Goal: Obtain resource: Obtain resource

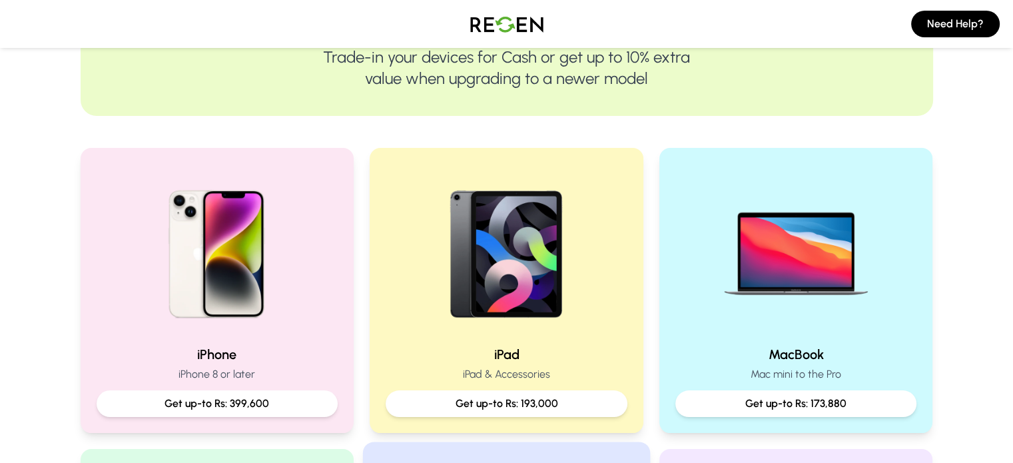
scroll to position [177, 0]
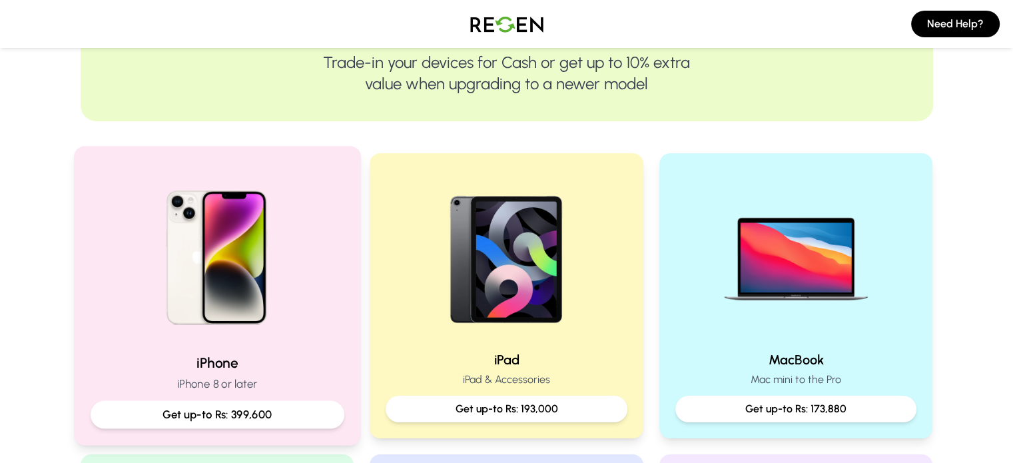
click at [250, 305] on img at bounding box center [216, 252] width 179 height 179
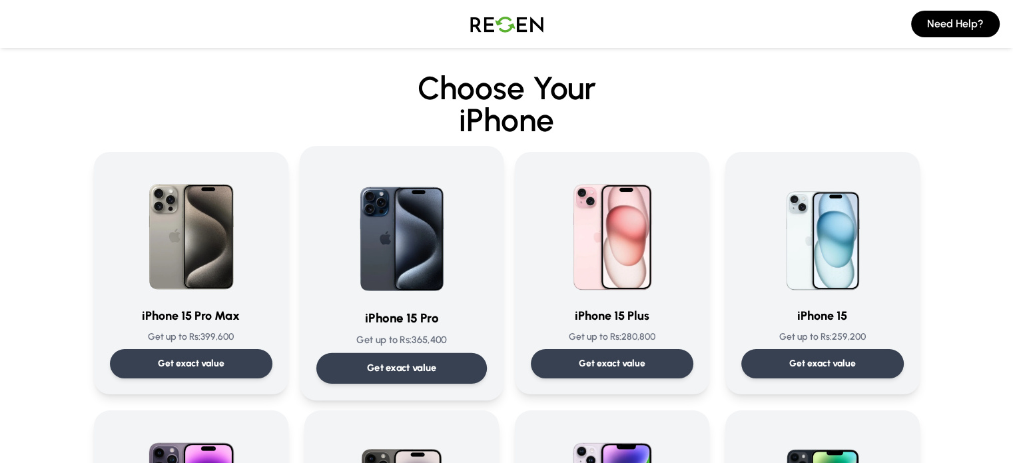
click at [378, 282] on img at bounding box center [401, 229] width 135 height 135
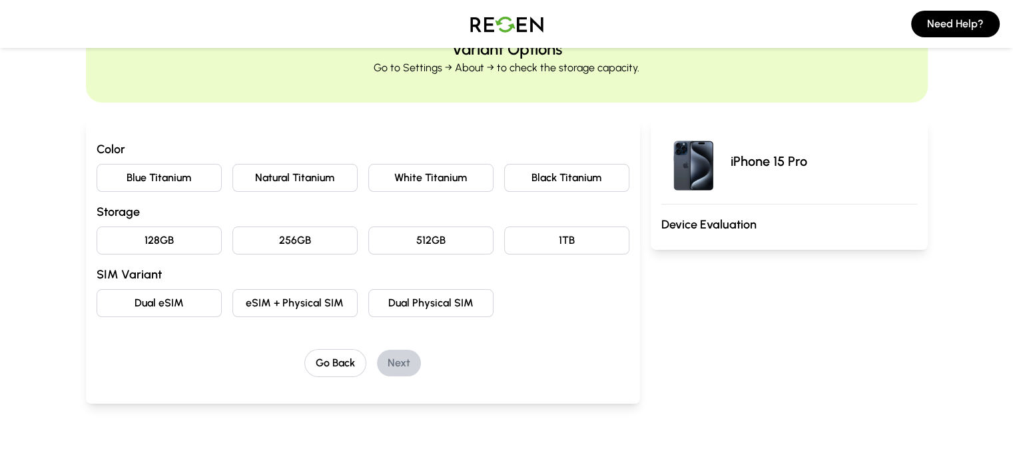
scroll to position [61, 0]
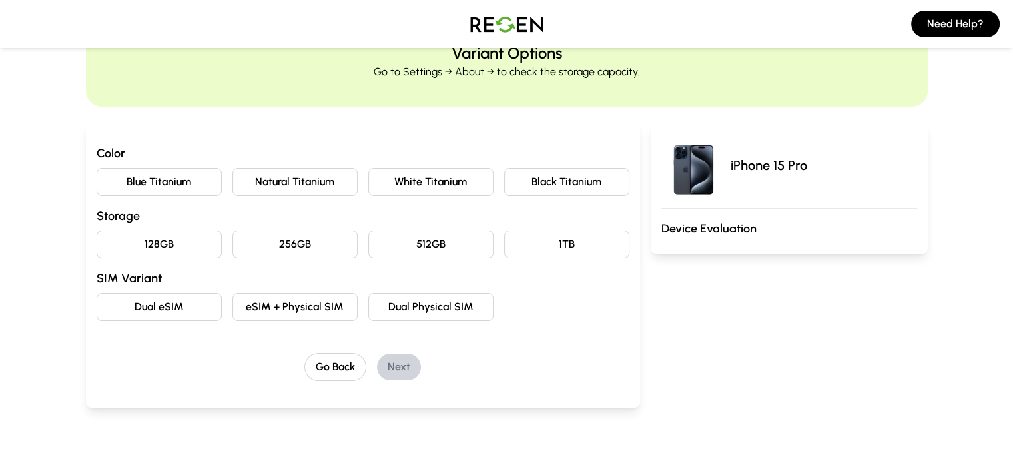
click at [232, 314] on button "eSIM + Physical SIM" at bounding box center [294, 307] width 125 height 28
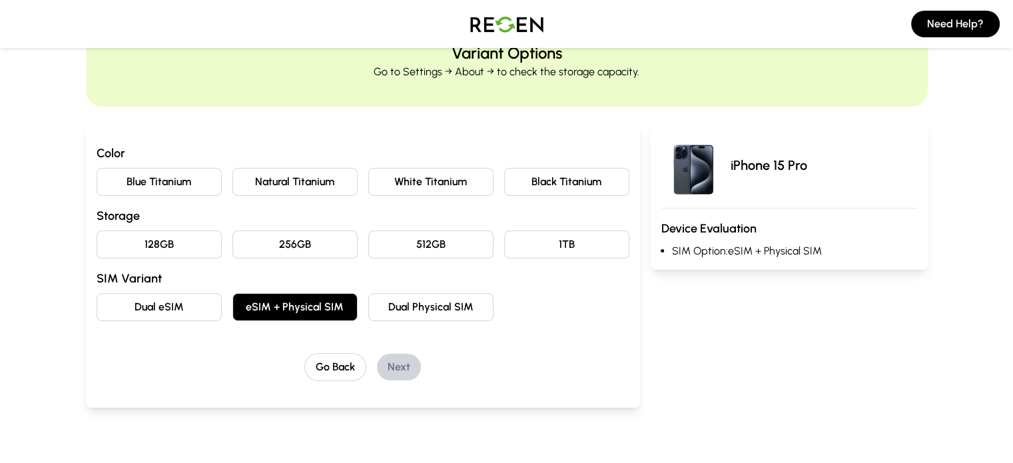
click at [266, 250] on button "256GB" at bounding box center [294, 244] width 125 height 28
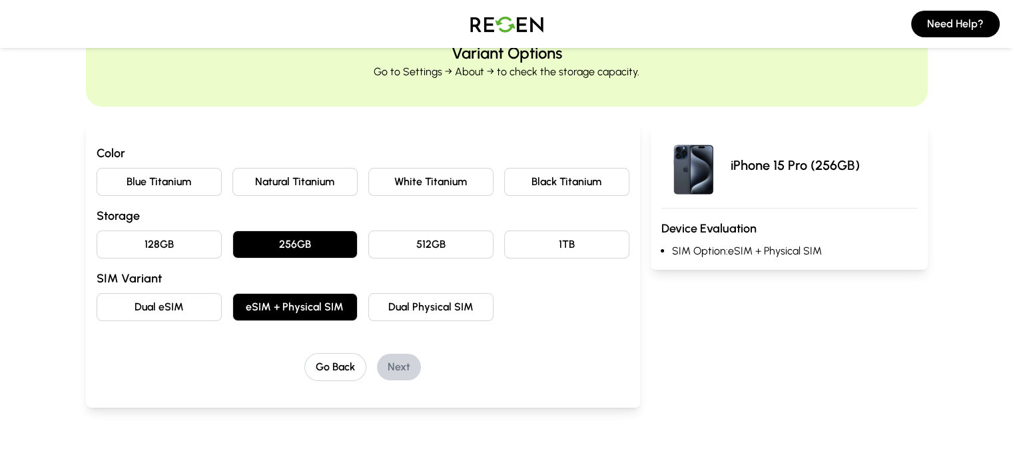
scroll to position [0, 0]
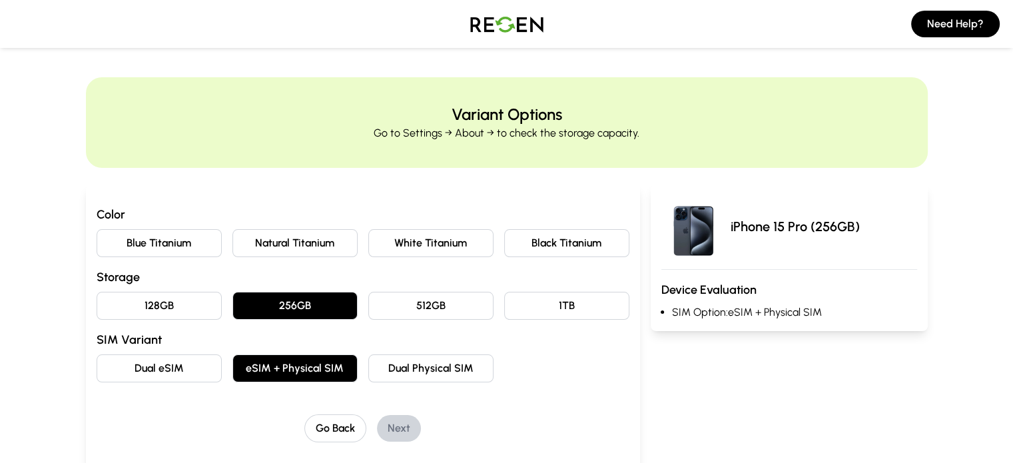
click at [286, 244] on button "Natural Titanium" at bounding box center [294, 243] width 125 height 28
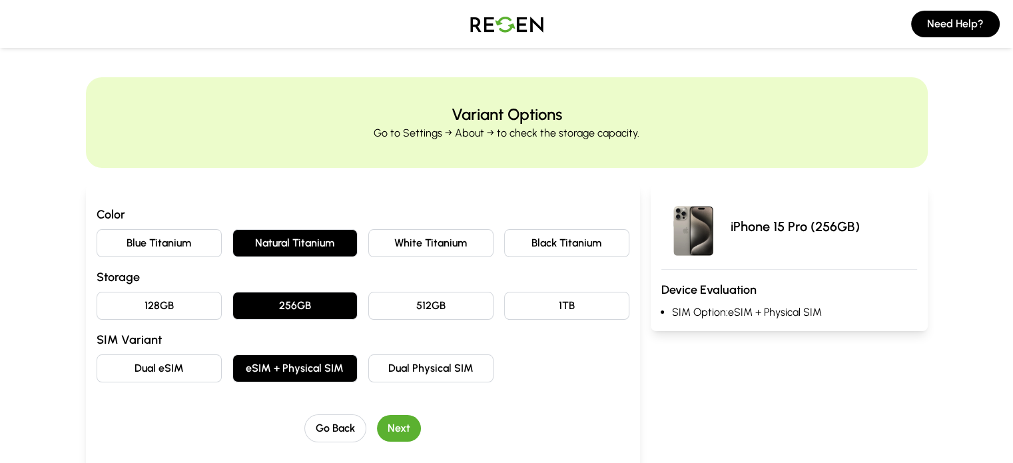
click at [511, 242] on button "Black Titanium" at bounding box center [566, 243] width 125 height 28
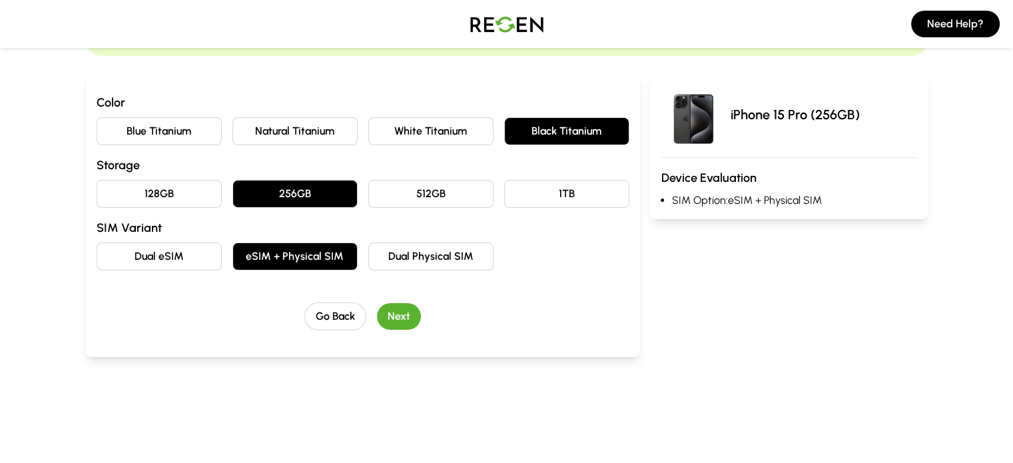
scroll to position [113, 0]
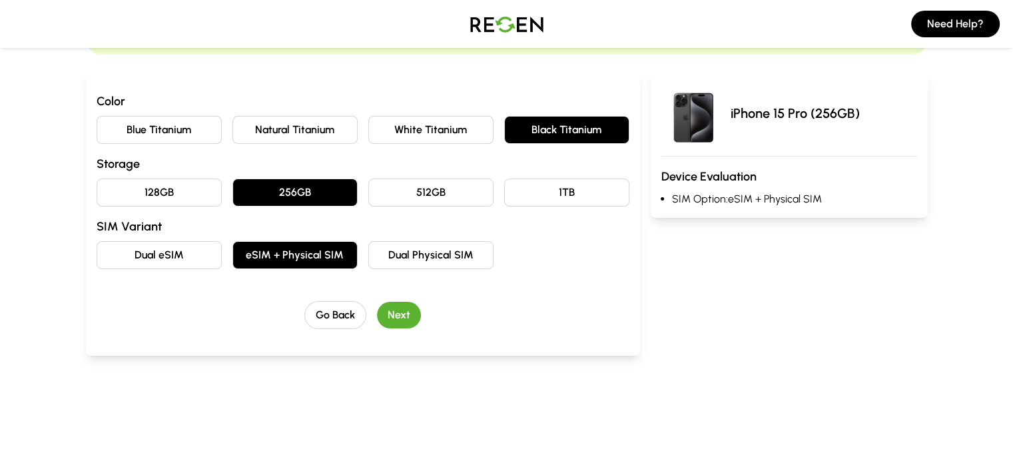
click at [377, 310] on button "Next" at bounding box center [399, 315] width 44 height 27
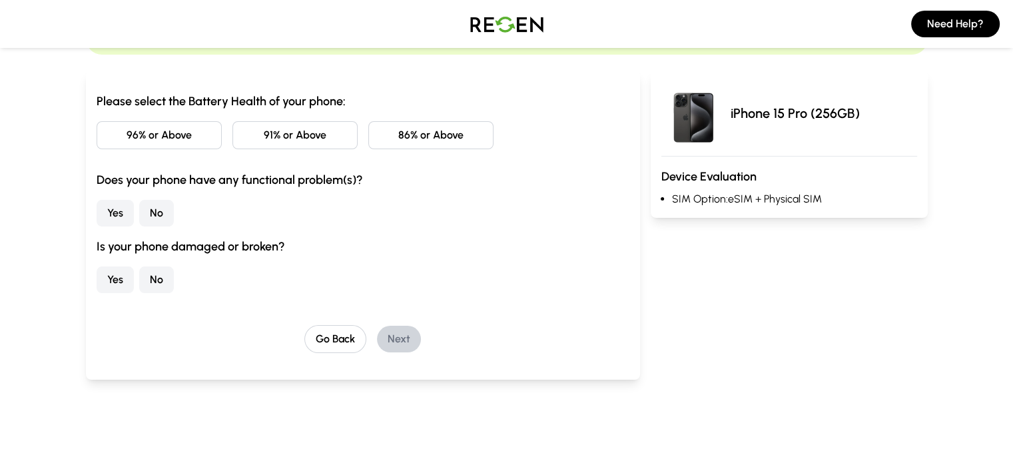
click at [129, 136] on button "96% or Above" at bounding box center [159, 135] width 125 height 28
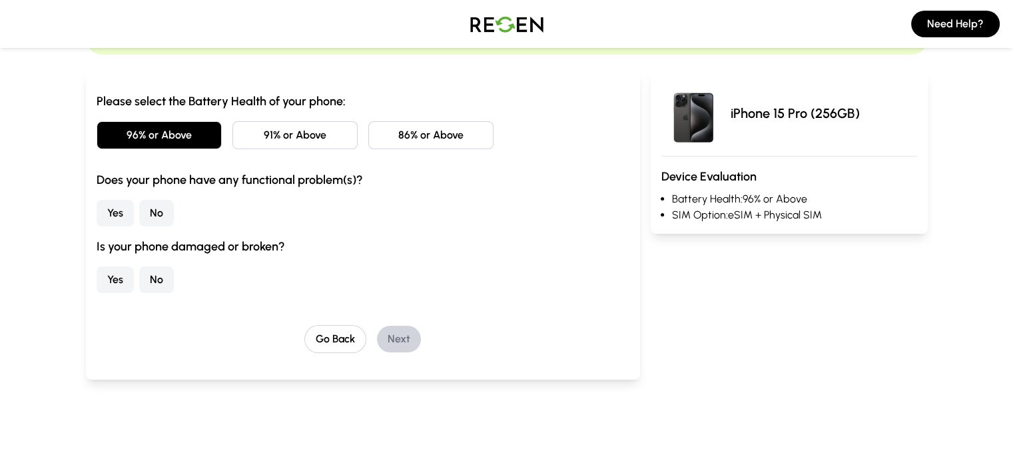
click at [139, 209] on button "No" at bounding box center [156, 213] width 35 height 27
click at [139, 279] on button "No" at bounding box center [156, 279] width 35 height 27
click at [377, 342] on button "Next" at bounding box center [399, 339] width 44 height 27
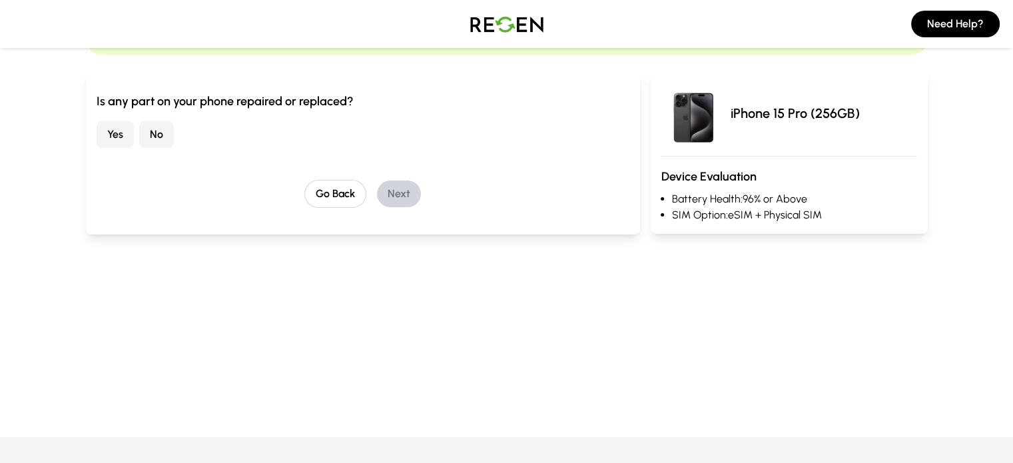
click at [139, 137] on button "No" at bounding box center [156, 134] width 35 height 27
click at [381, 194] on button "Next" at bounding box center [399, 193] width 44 height 27
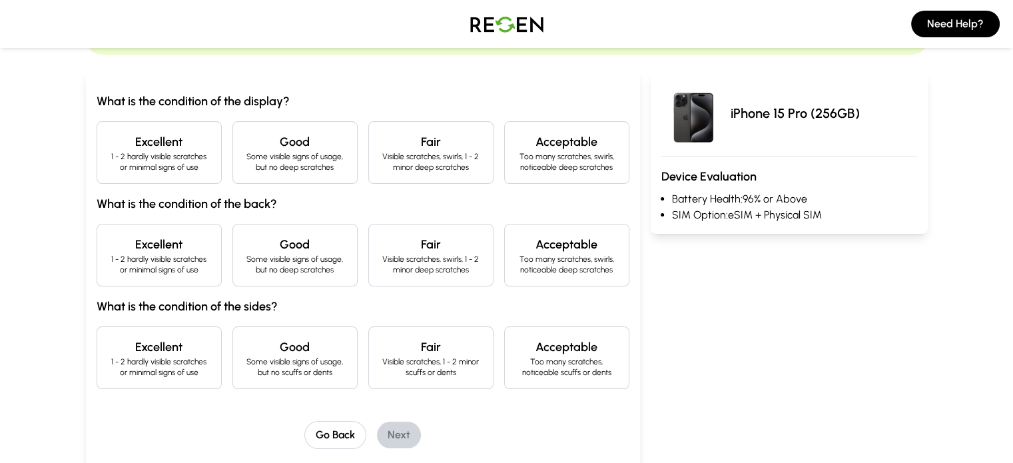
click at [108, 146] on h4 "Excellent" at bounding box center [159, 142] width 103 height 19
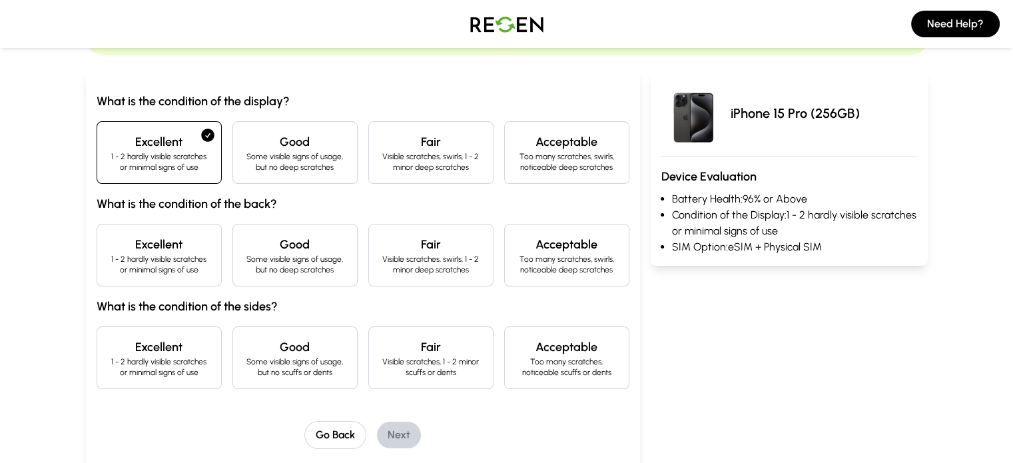
click at [743, 217] on li "Condition of the Display: 1 - 2 hardly visible scratches or minimal signs of use" at bounding box center [794, 223] width 245 height 32
click at [201, 134] on icon at bounding box center [207, 135] width 13 height 13
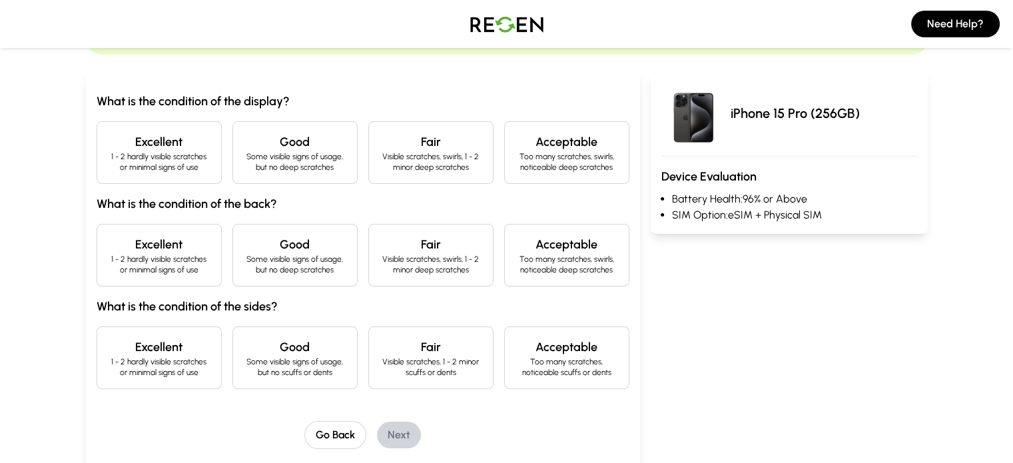
click at [150, 134] on h4 "Excellent" at bounding box center [159, 142] width 103 height 19
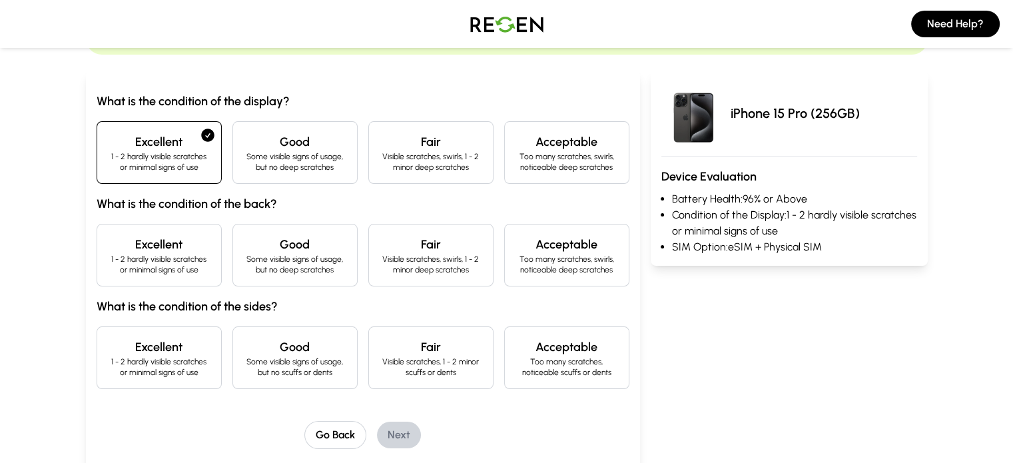
click at [137, 262] on p "1 - 2 hardly visible scratches or minimal signs of use" at bounding box center [159, 264] width 103 height 21
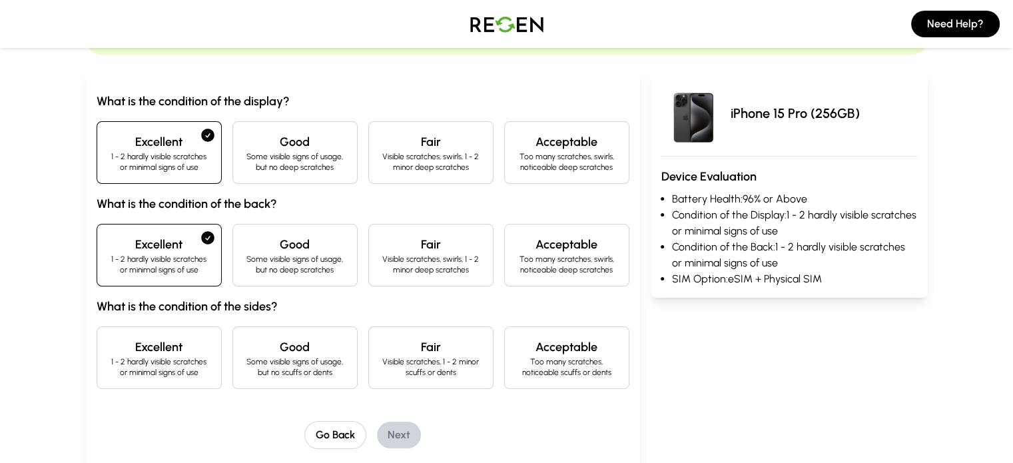
click at [121, 359] on p "1 - 2 hardly visible scratches or minimal signs of use" at bounding box center [159, 366] width 103 height 21
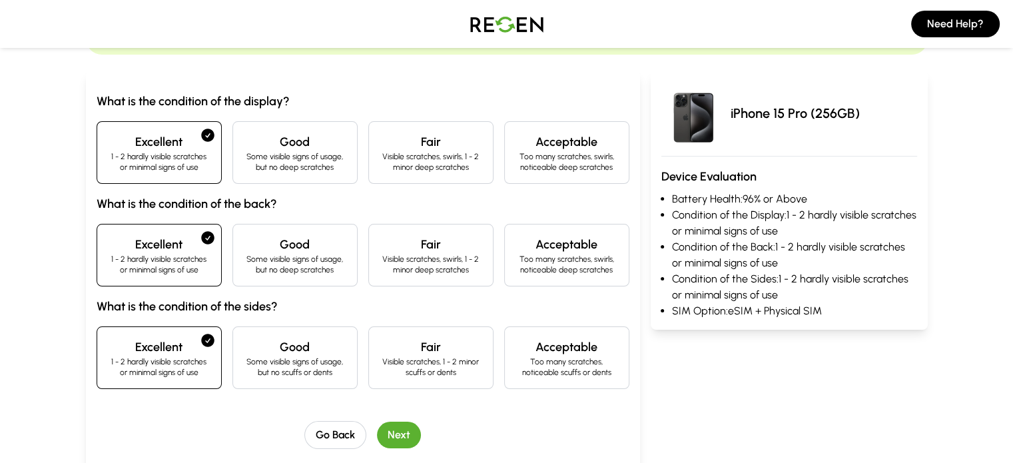
click at [377, 428] on button "Next" at bounding box center [399, 435] width 44 height 27
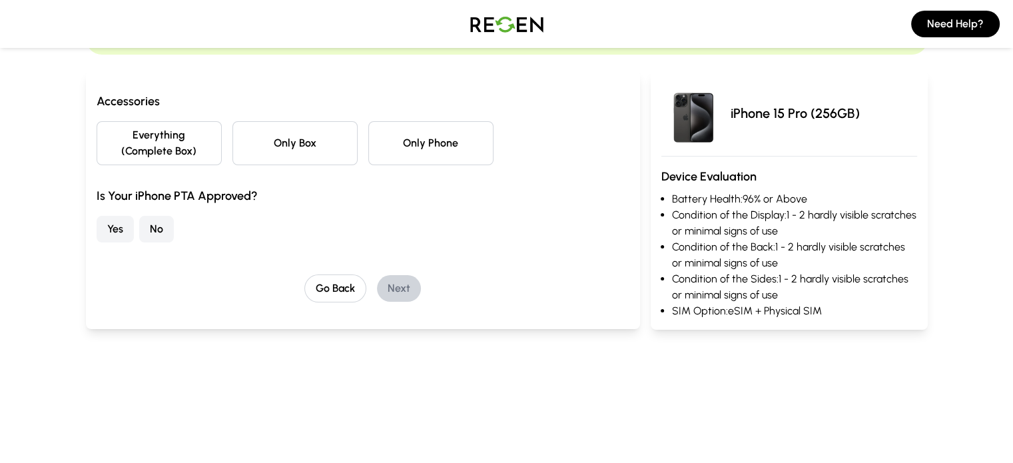
click at [97, 217] on button "Yes" at bounding box center [115, 229] width 37 height 27
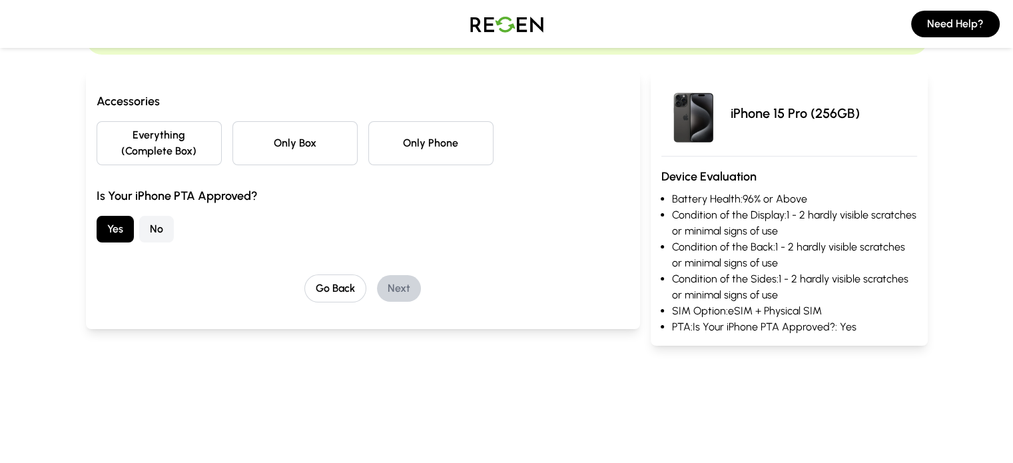
click at [419, 133] on button "Only Phone" at bounding box center [430, 143] width 125 height 44
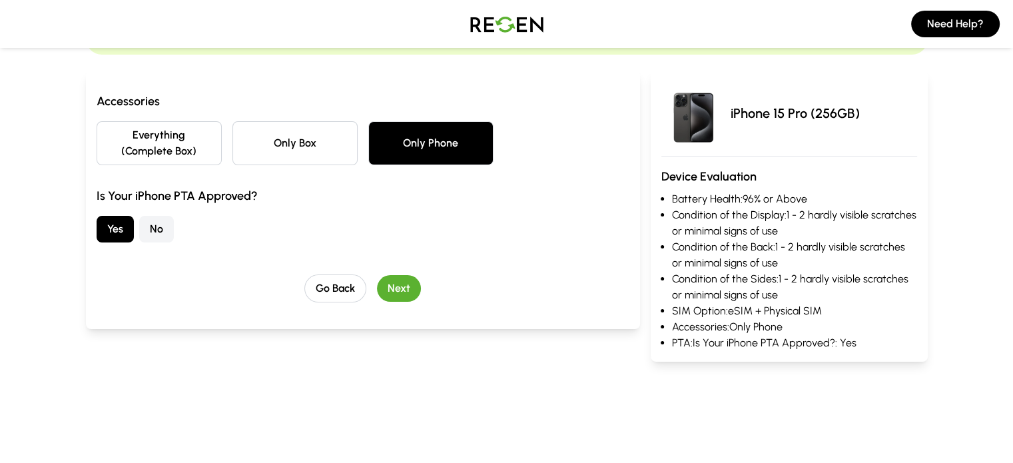
click at [377, 275] on button "Next" at bounding box center [399, 288] width 44 height 27
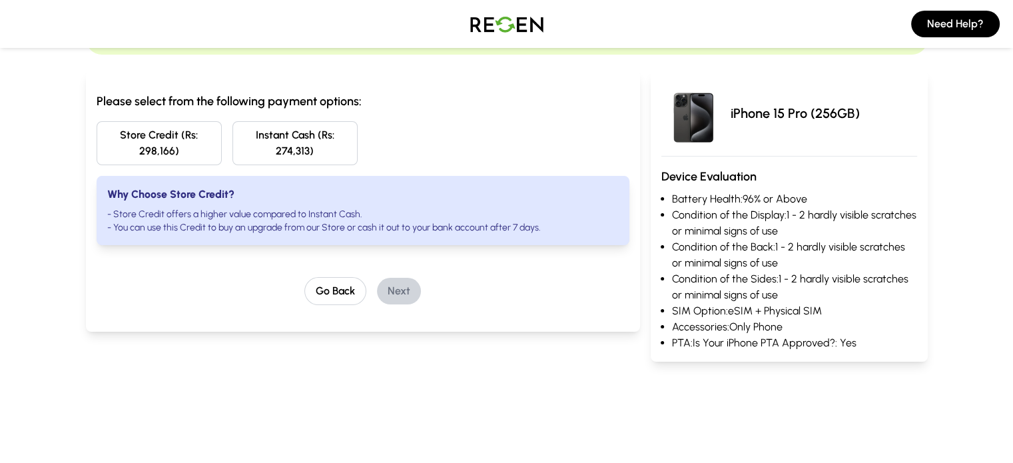
click at [243, 135] on button "Instant Cash (Rs: 274,313)" at bounding box center [294, 143] width 125 height 44
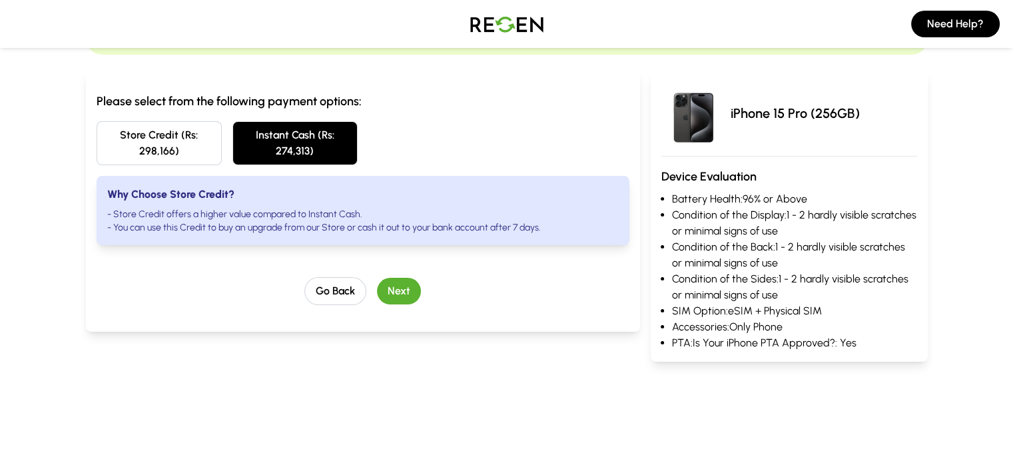
click at [377, 278] on button "Next" at bounding box center [399, 291] width 44 height 27
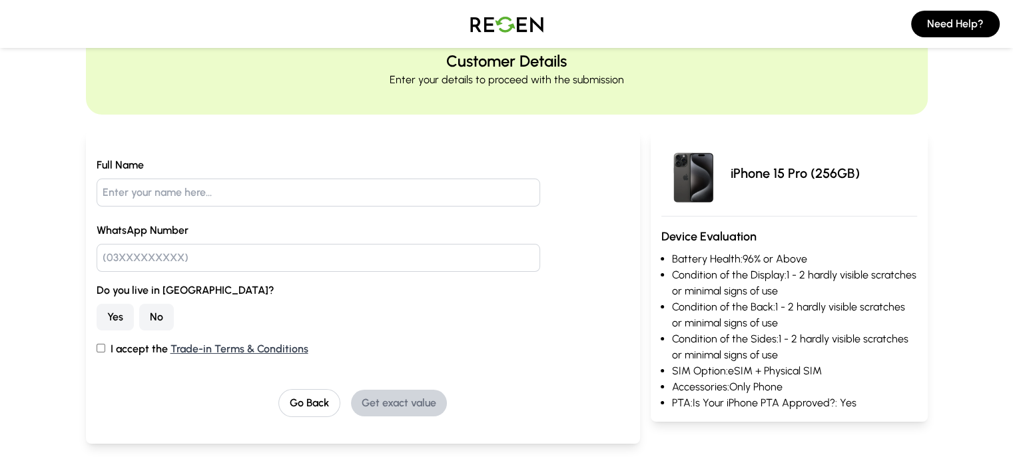
scroll to position [53, 0]
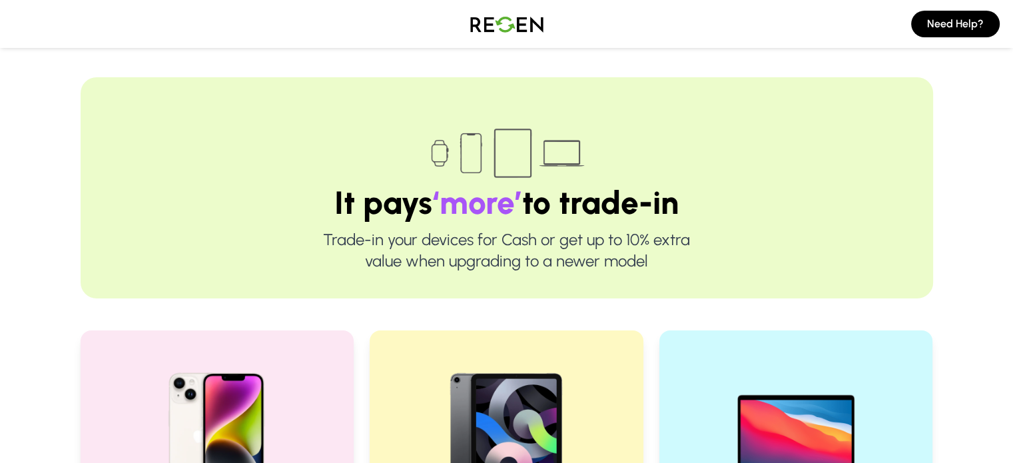
click at [509, 32] on img at bounding box center [506, 23] width 93 height 37
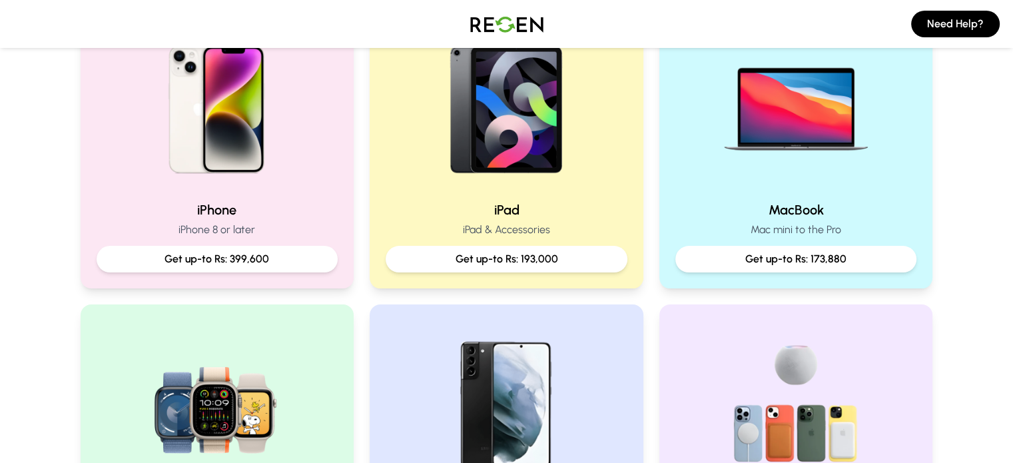
scroll to position [318, 0]
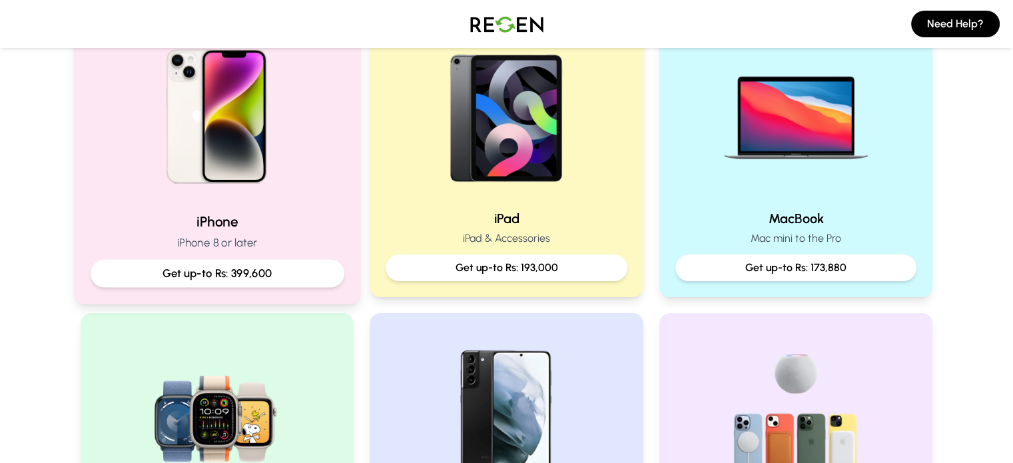
click at [241, 117] on img at bounding box center [216, 111] width 179 height 179
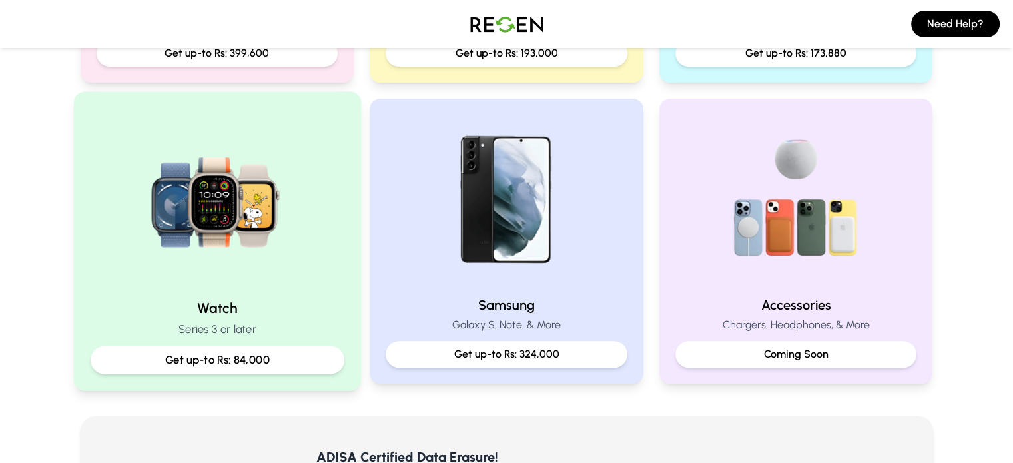
scroll to position [539, 0]
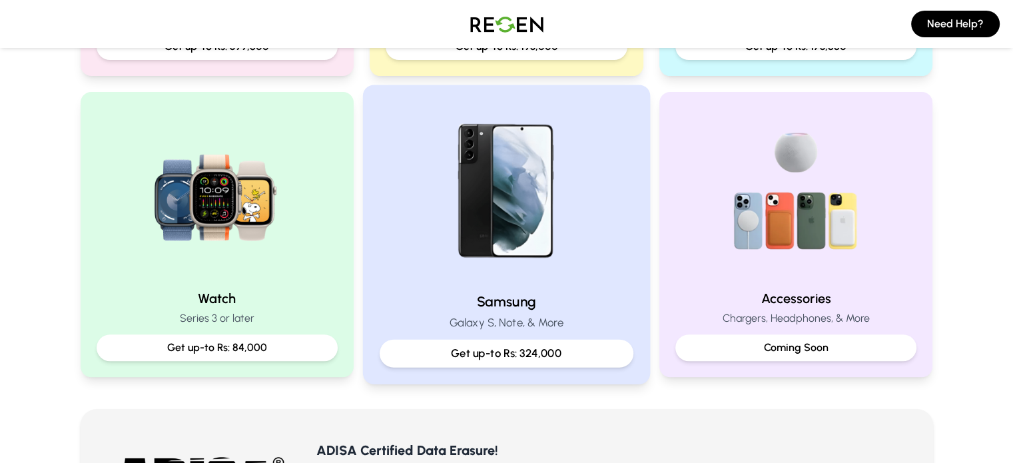
click at [499, 266] on img at bounding box center [506, 191] width 179 height 179
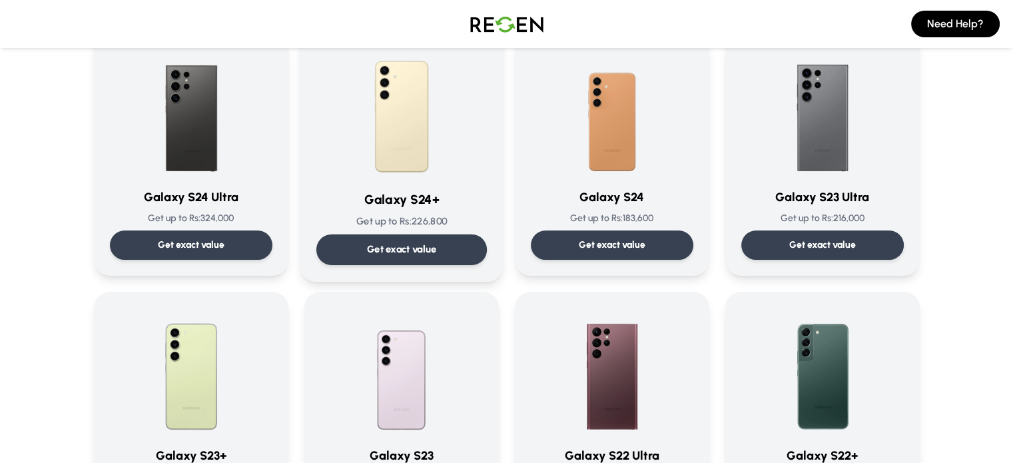
scroll to position [120, 0]
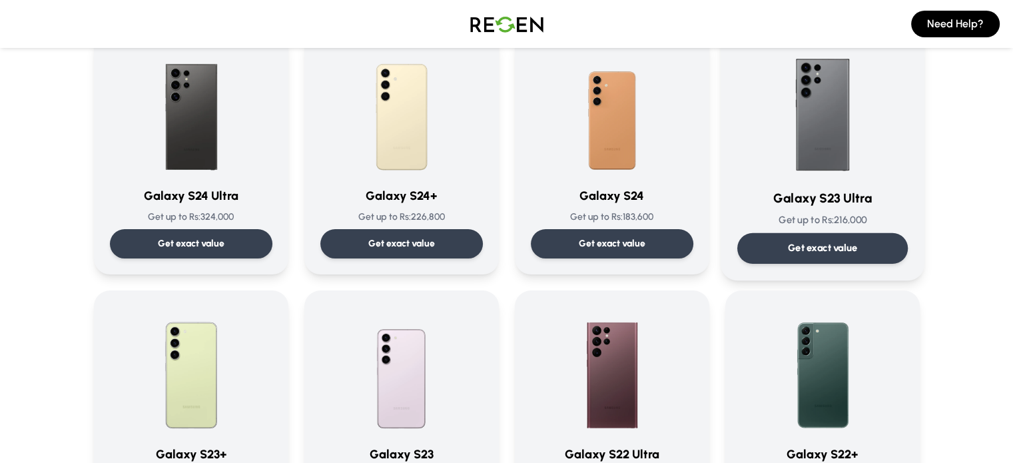
click at [826, 140] on img at bounding box center [822, 110] width 135 height 135
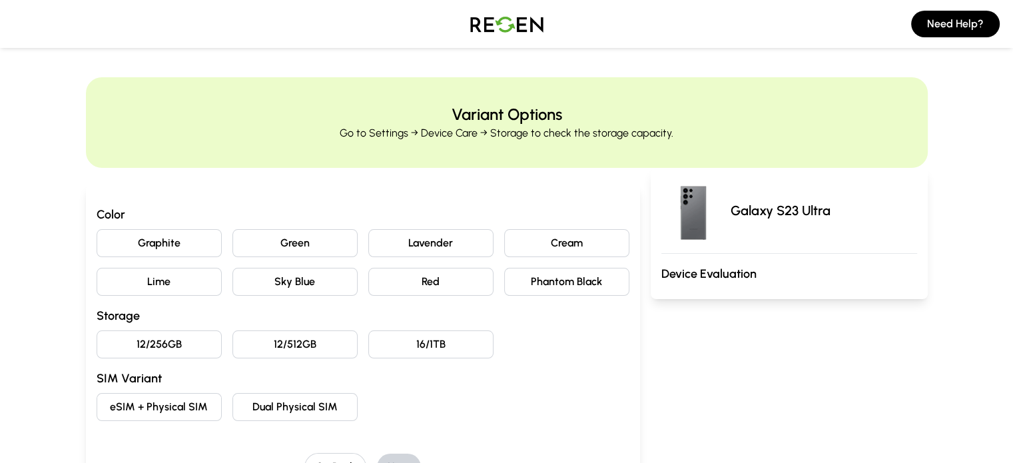
click at [115, 244] on button "Graphite" at bounding box center [159, 243] width 125 height 28
click at [266, 343] on button "12/512GB" at bounding box center [294, 344] width 125 height 28
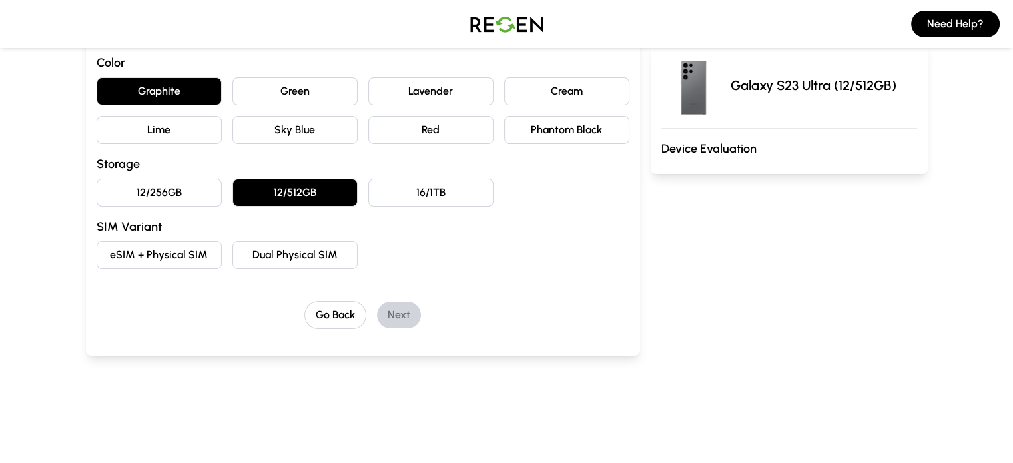
scroll to position [154, 0]
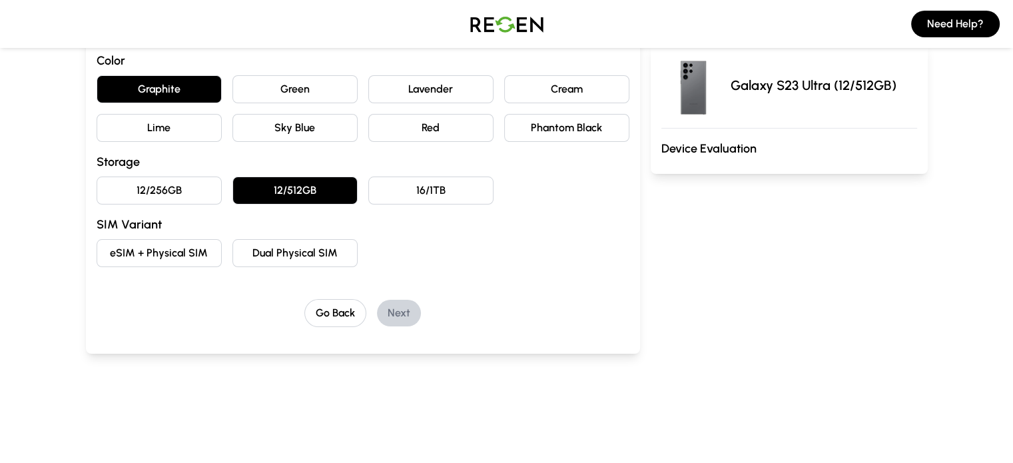
click at [120, 253] on button "eSIM + Physical SIM" at bounding box center [159, 253] width 125 height 28
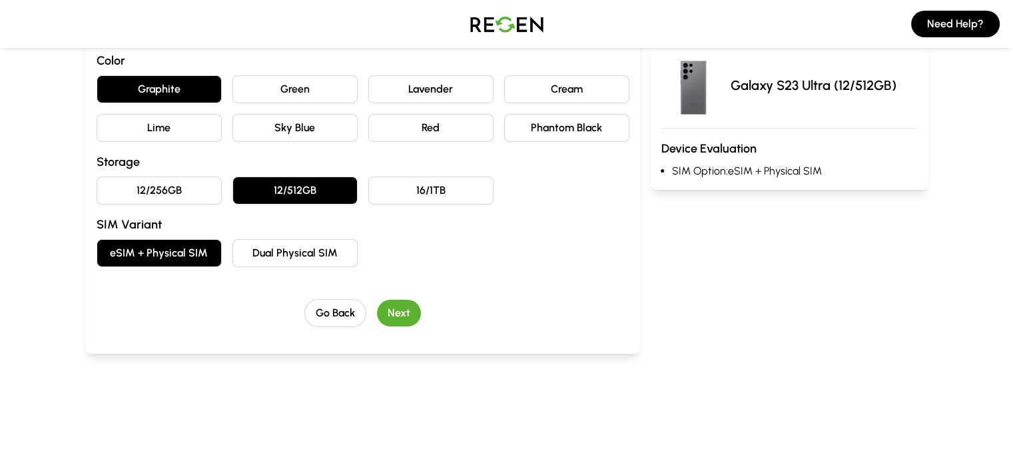
click at [377, 314] on button "Next" at bounding box center [399, 313] width 44 height 27
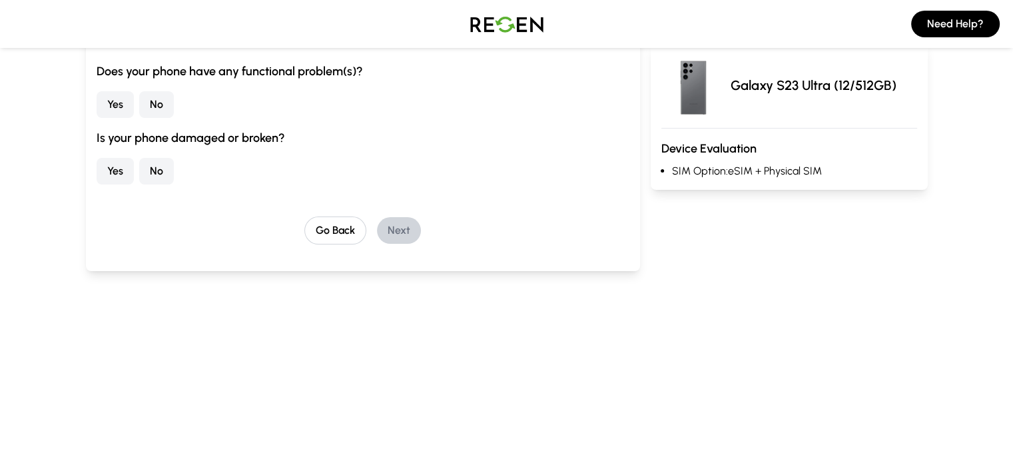
click at [139, 107] on button "No" at bounding box center [156, 104] width 35 height 27
click at [139, 166] on button "No" at bounding box center [156, 171] width 35 height 27
click at [377, 225] on button "Next" at bounding box center [399, 230] width 44 height 27
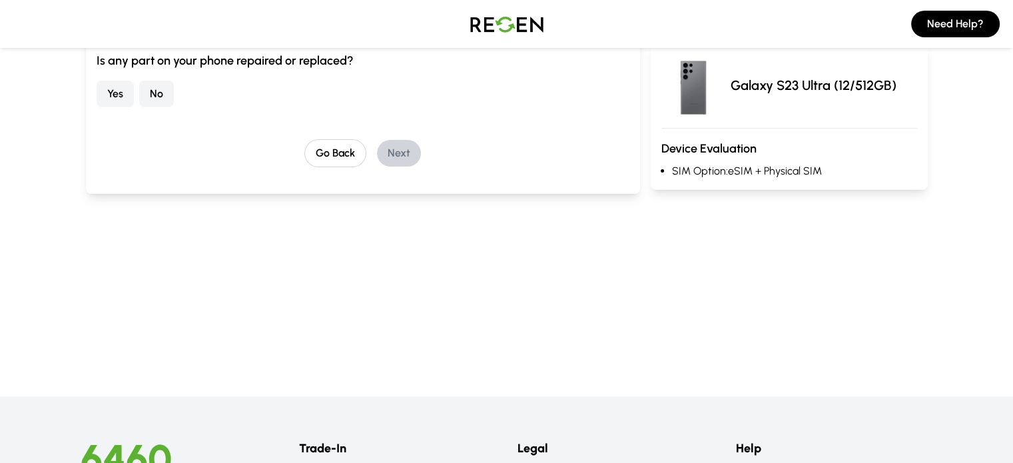
click at [139, 96] on button "No" at bounding box center [156, 94] width 35 height 27
click at [378, 143] on button "Next" at bounding box center [399, 153] width 44 height 27
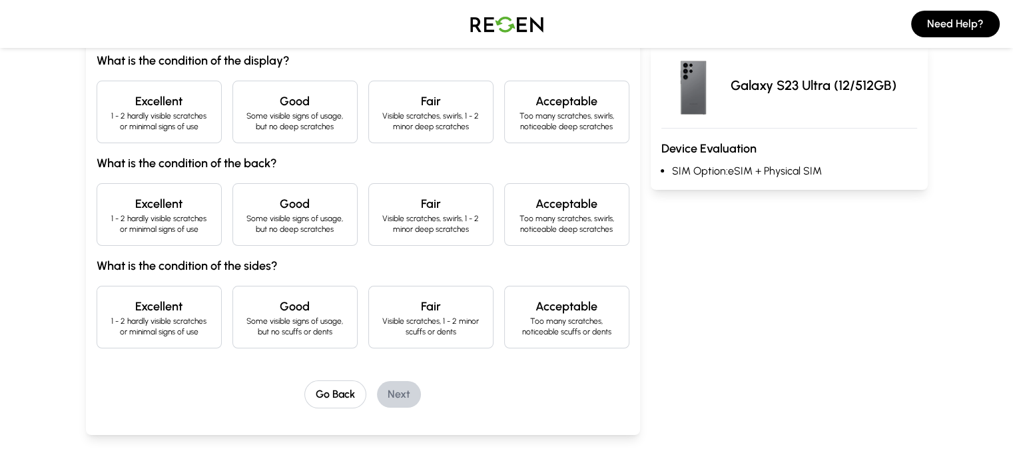
click at [108, 113] on p "1 - 2 hardly visible scratches or minimal signs of use" at bounding box center [159, 121] width 103 height 21
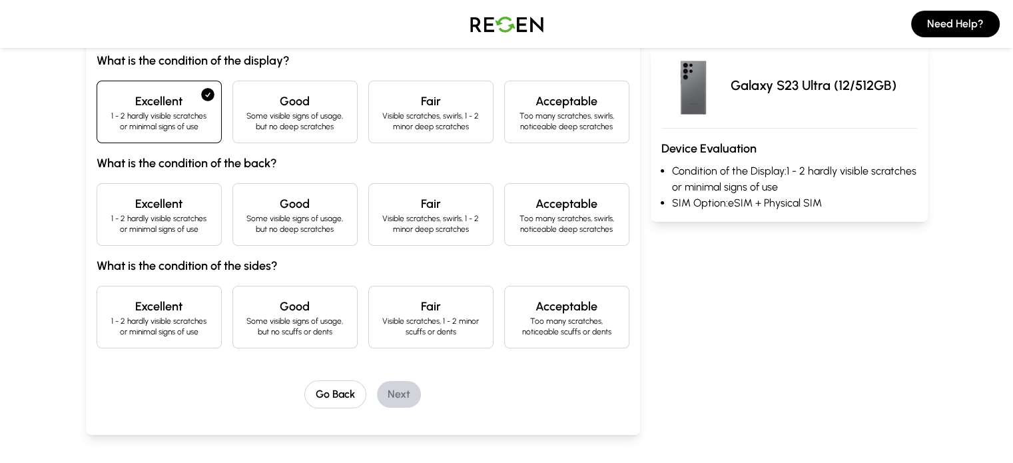
click at [108, 202] on h4 "Excellent" at bounding box center [159, 203] width 103 height 19
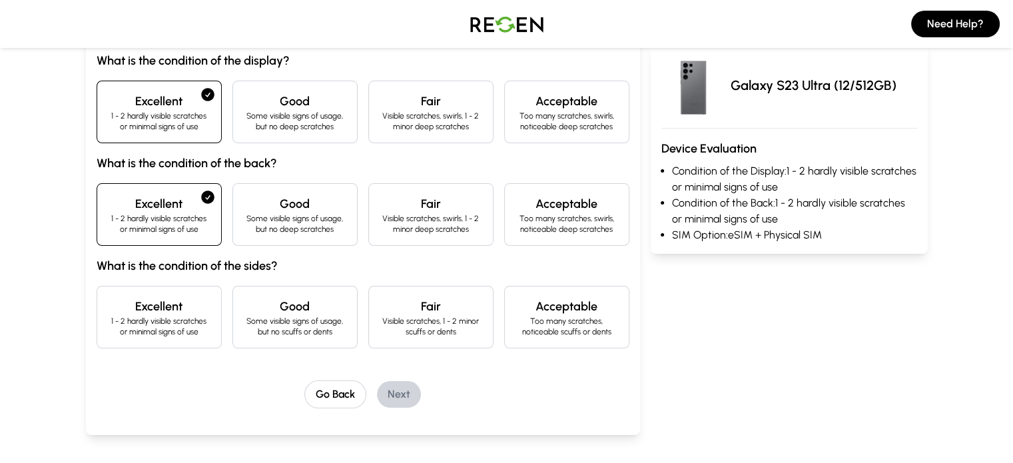
click at [108, 304] on h4 "Excellent" at bounding box center [159, 306] width 103 height 19
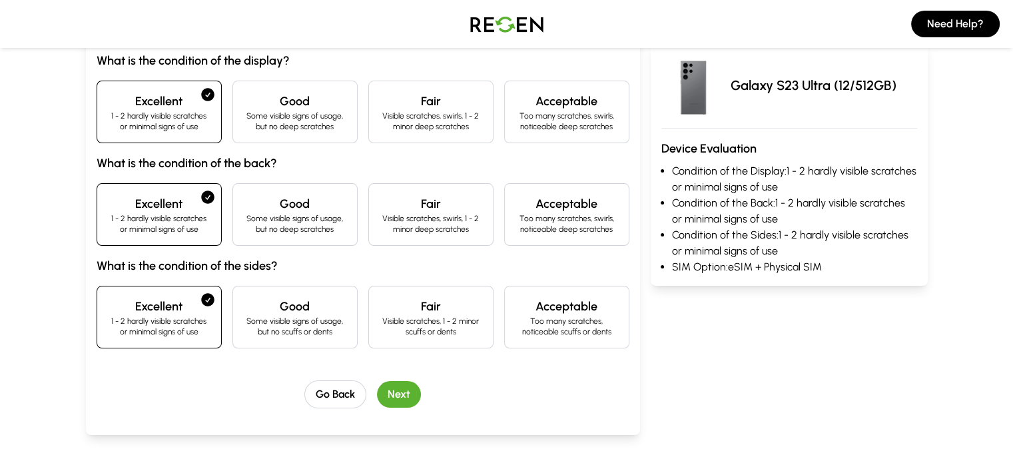
click at [377, 392] on button "Next" at bounding box center [399, 394] width 44 height 27
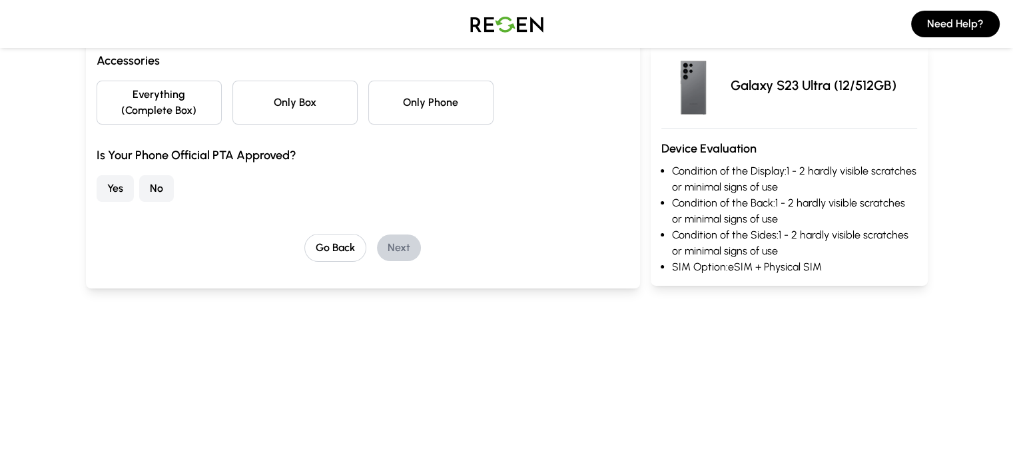
click at [386, 109] on div "Accessories Everything (Complete Box) Only Box Only Phone Is Your Phone Officia…" at bounding box center [363, 126] width 533 height 150
click at [144, 101] on button "Everything (Complete Box)" at bounding box center [159, 103] width 125 height 44
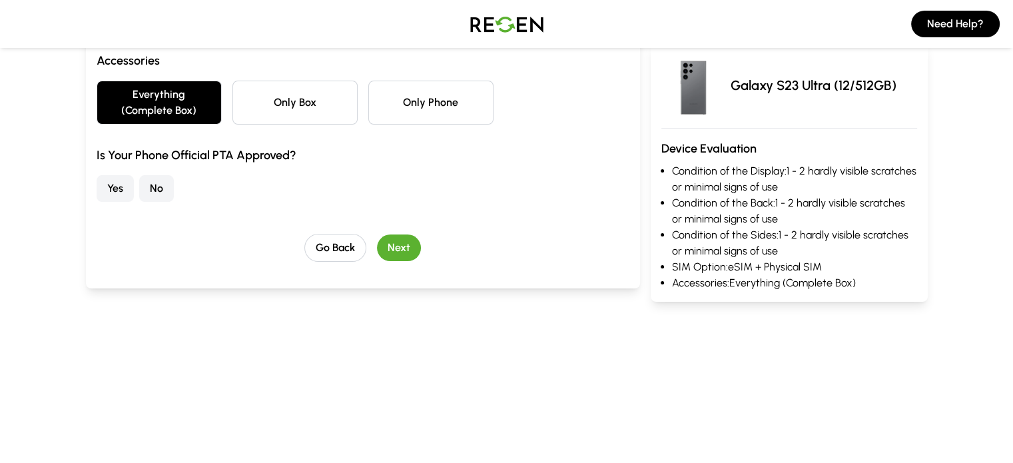
click at [378, 234] on button "Next" at bounding box center [399, 247] width 44 height 27
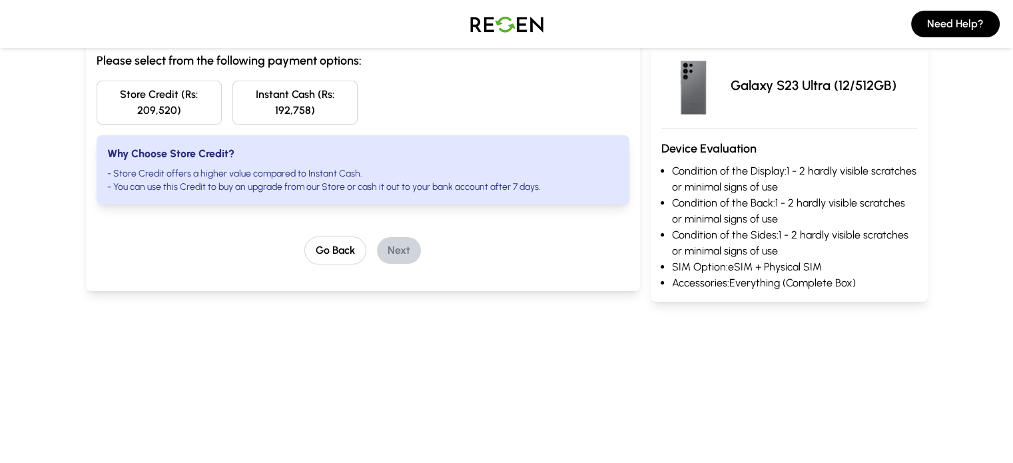
click at [256, 100] on button "Instant Cash (Rs: 192,758)" at bounding box center [294, 103] width 125 height 44
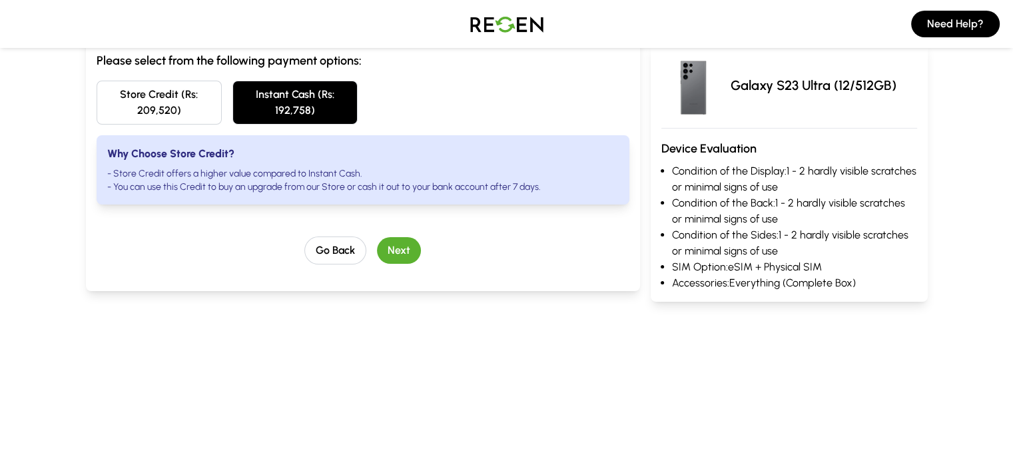
click at [377, 237] on button "Next" at bounding box center [399, 250] width 44 height 27
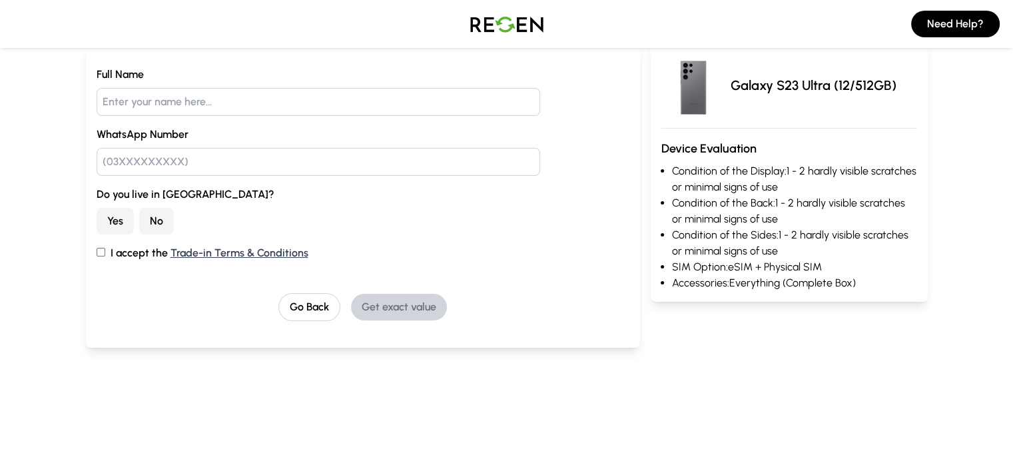
scroll to position [0, 0]
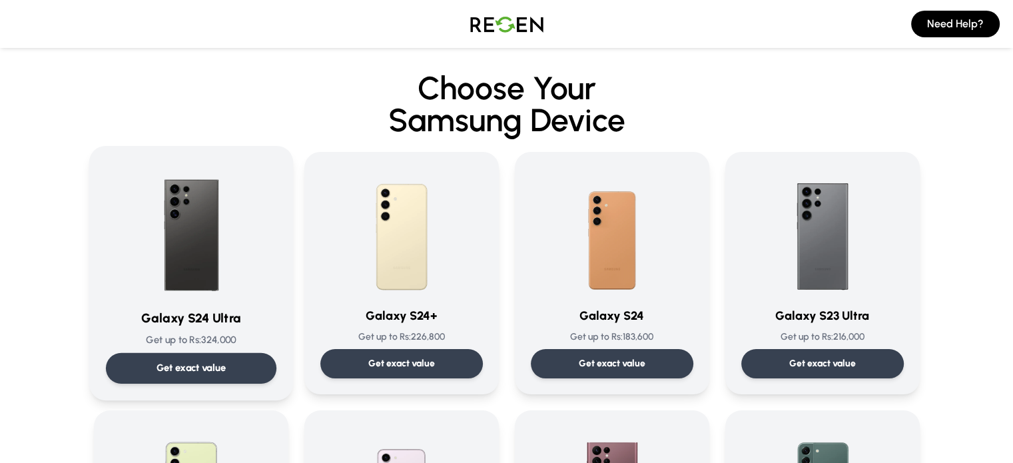
click at [182, 236] on img at bounding box center [191, 229] width 135 height 135
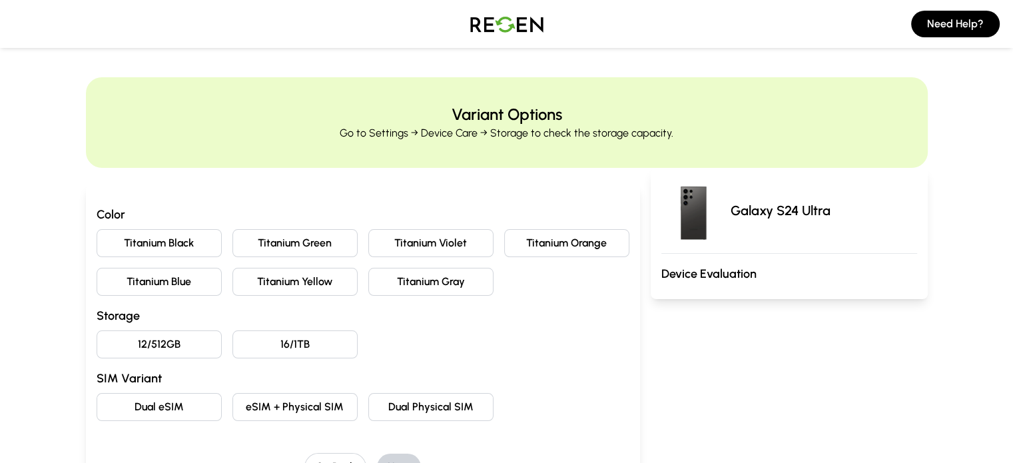
click at [103, 247] on button "Titanium Black" at bounding box center [159, 243] width 125 height 28
click at [133, 343] on button "12/512GB" at bounding box center [159, 344] width 125 height 28
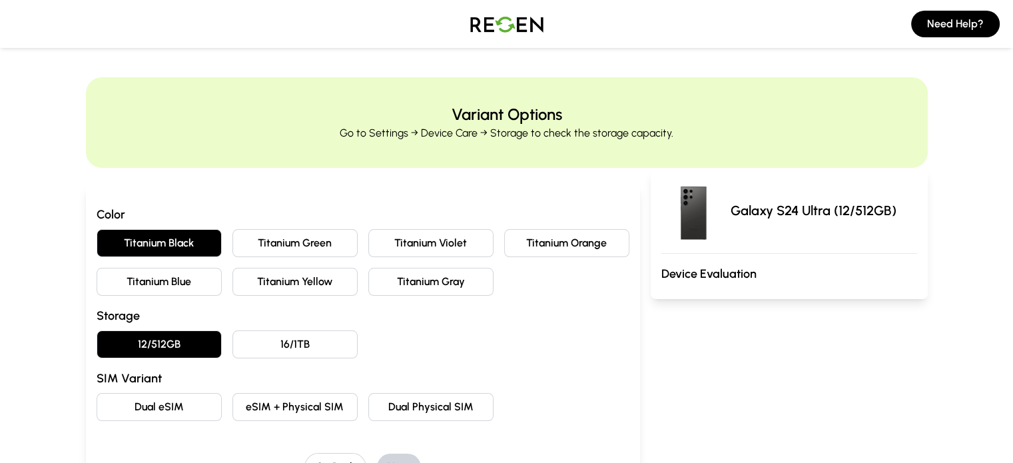
click at [240, 413] on button "eSIM + Physical SIM" at bounding box center [294, 407] width 125 height 28
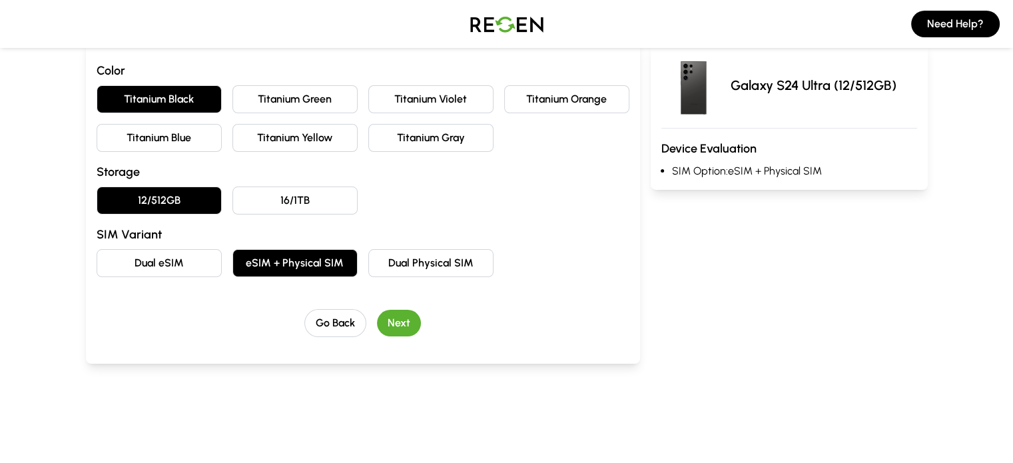
scroll to position [146, 0]
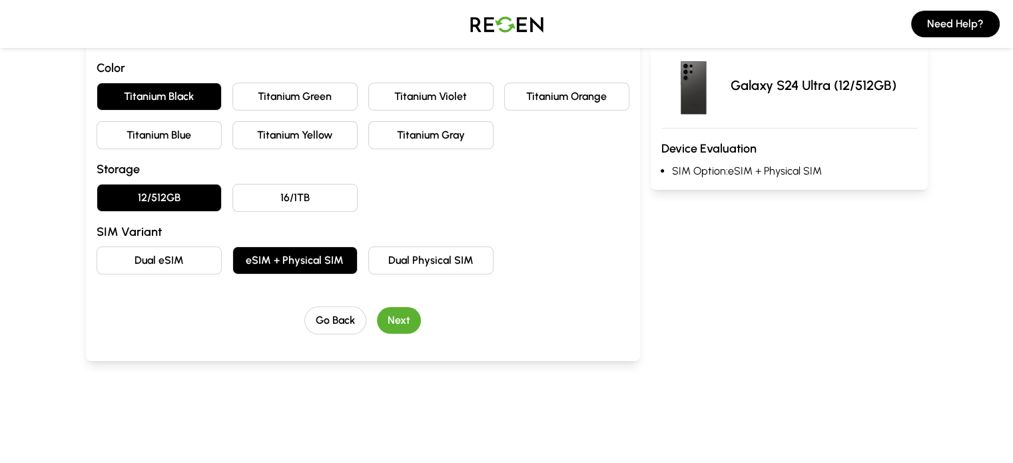
click at [377, 319] on button "Next" at bounding box center [399, 320] width 44 height 27
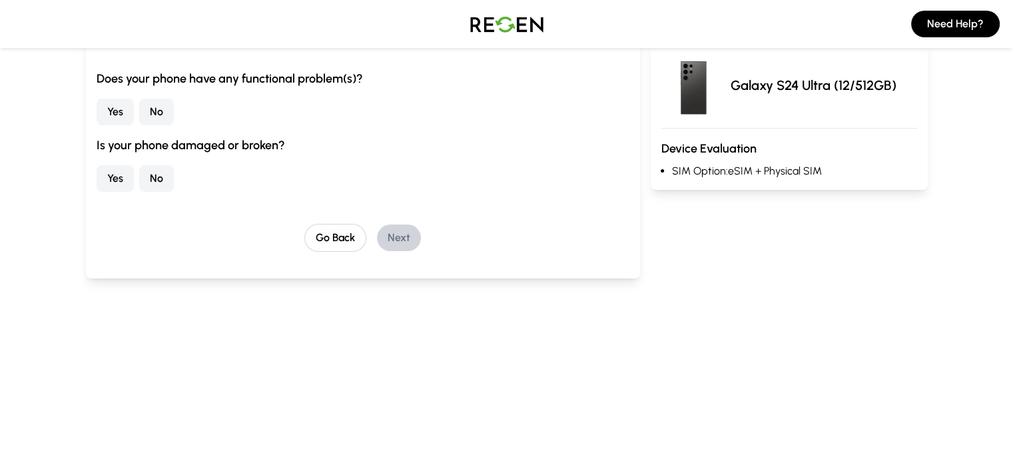
scroll to position [0, 0]
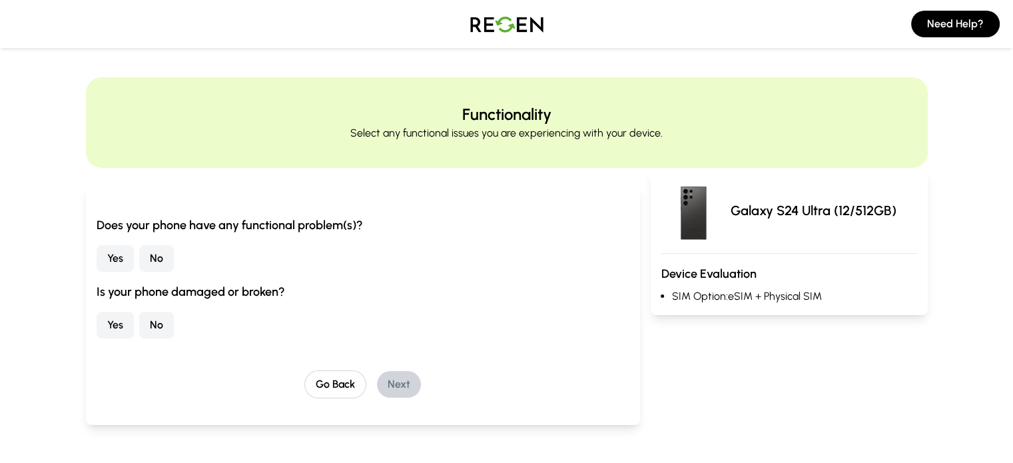
click at [139, 262] on button "No" at bounding box center [156, 258] width 35 height 27
click at [139, 316] on button "No" at bounding box center [156, 325] width 35 height 27
click at [377, 389] on button "Next" at bounding box center [399, 384] width 44 height 27
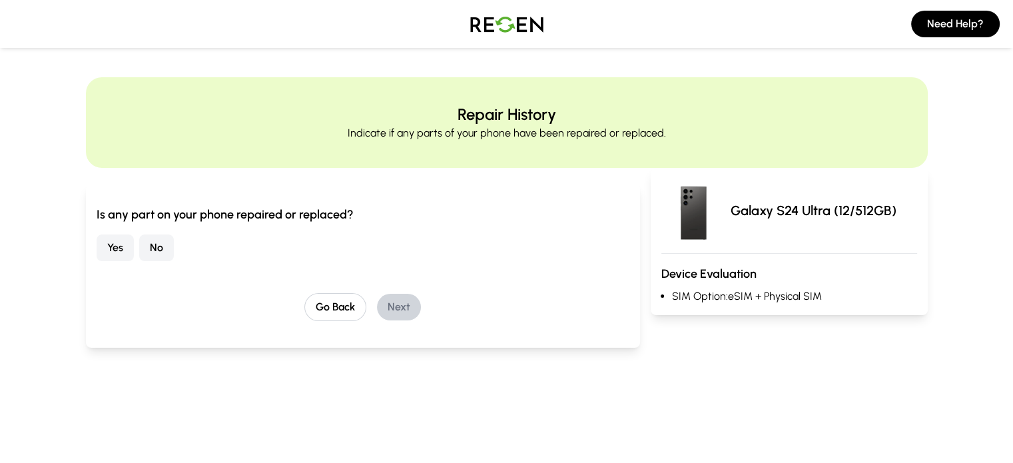
click at [139, 244] on button "No" at bounding box center [156, 247] width 35 height 27
click at [384, 313] on button "Next" at bounding box center [399, 307] width 44 height 27
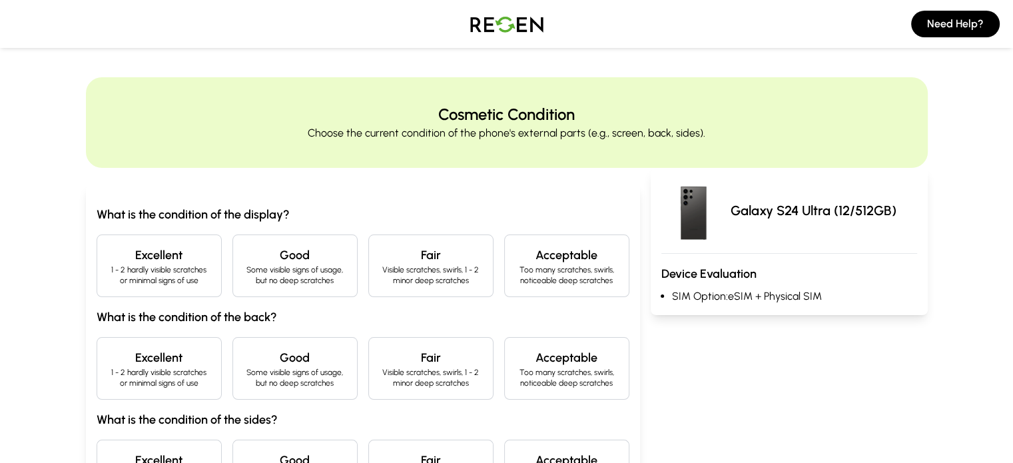
click at [108, 258] on h4 "Excellent" at bounding box center [159, 255] width 103 height 19
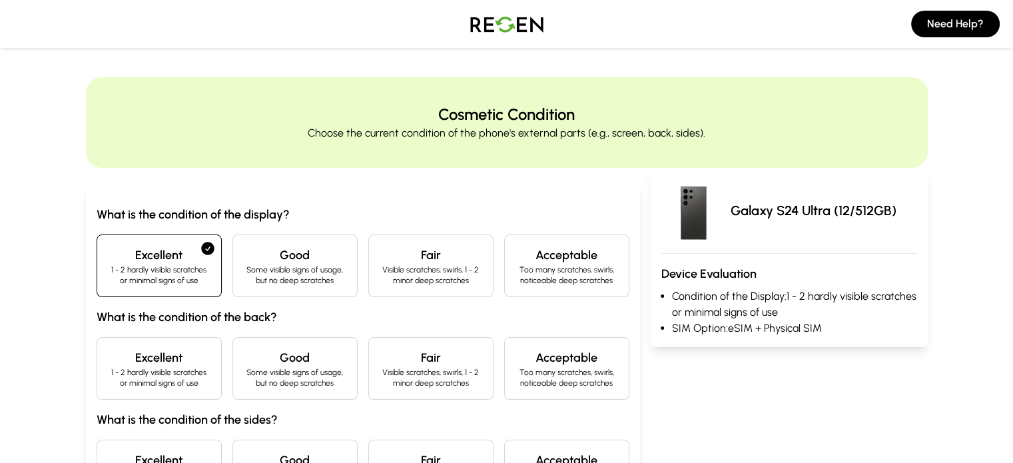
click at [108, 370] on p "1 - 2 hardly visible scratches or minimal signs of use" at bounding box center [159, 377] width 103 height 21
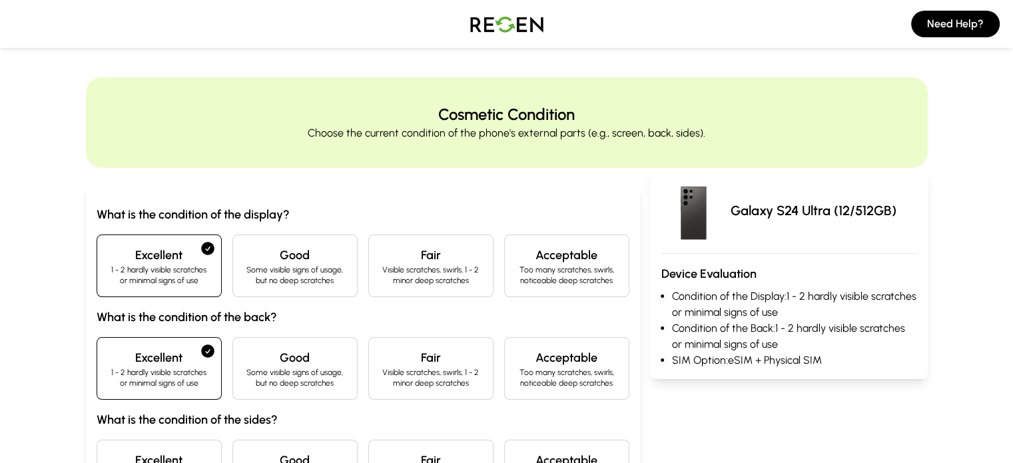
click at [108, 452] on h4 "Excellent" at bounding box center [159, 460] width 103 height 19
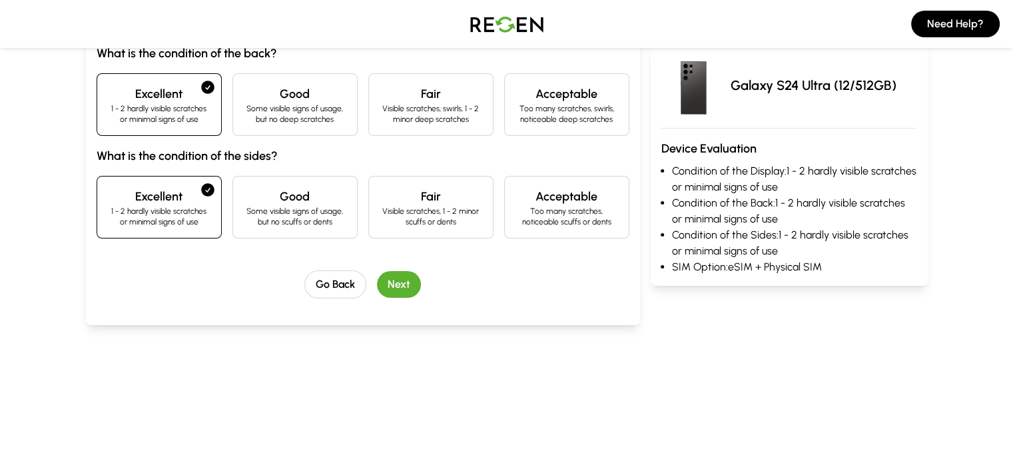
click at [377, 286] on button "Next" at bounding box center [399, 284] width 44 height 27
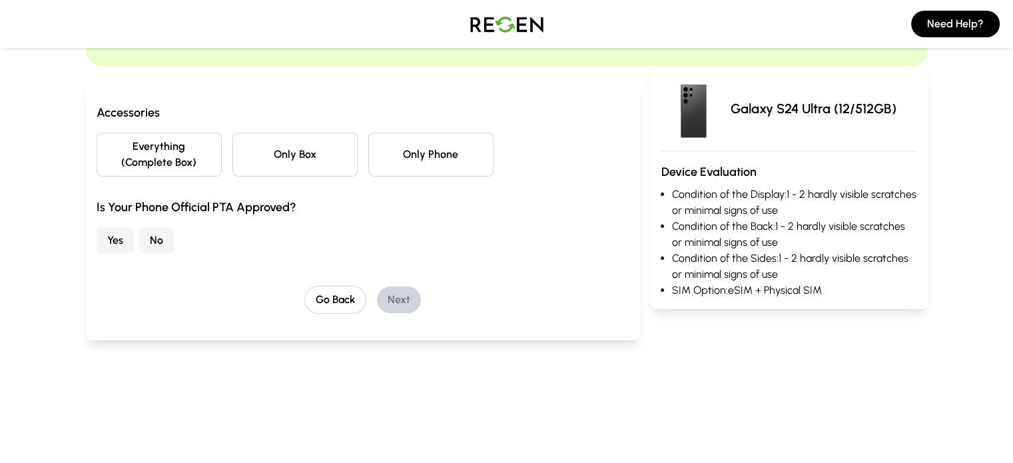
click at [114, 141] on button "Everything (Complete Box)" at bounding box center [159, 155] width 125 height 44
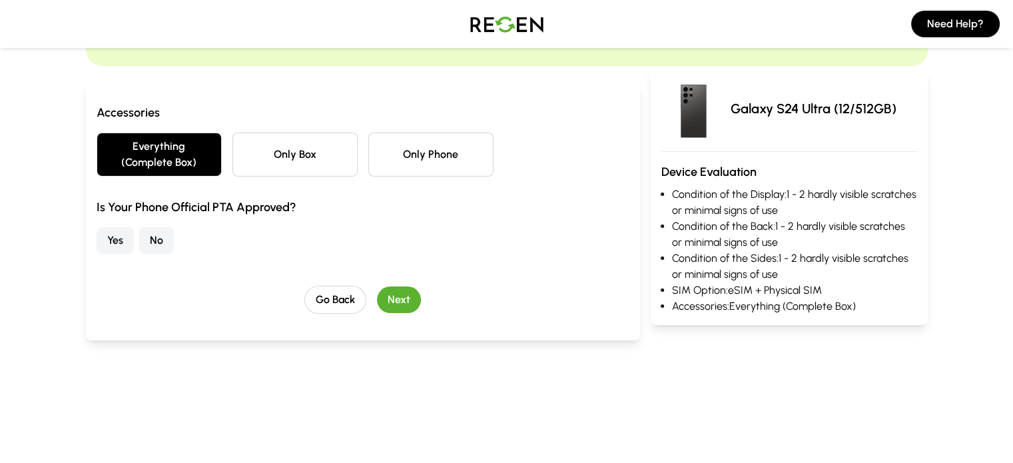
click at [97, 227] on button "Yes" at bounding box center [115, 240] width 37 height 27
click at [377, 286] on button "Next" at bounding box center [399, 299] width 44 height 27
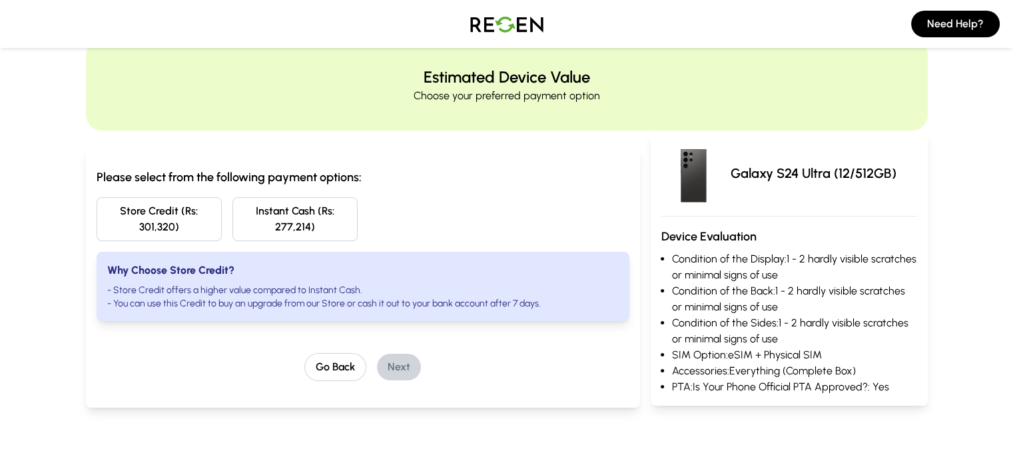
scroll to position [0, 0]
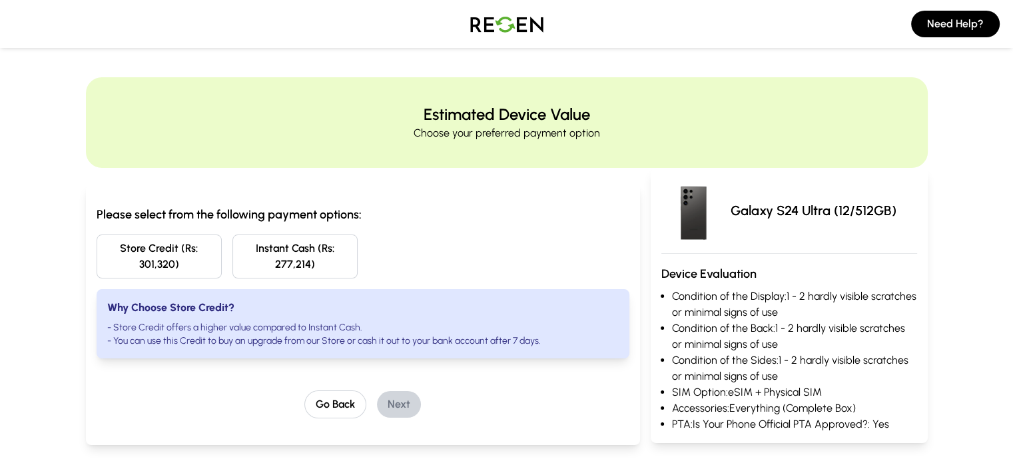
click at [249, 249] on button "Instant Cash (Rs: 277,214)" at bounding box center [294, 256] width 125 height 44
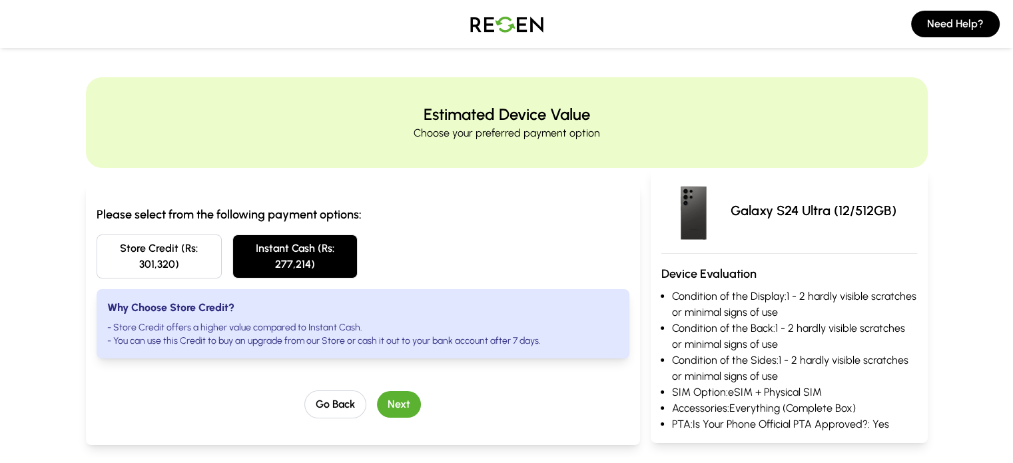
click at [377, 391] on button "Next" at bounding box center [399, 404] width 44 height 27
